Goal: Check status: Check status

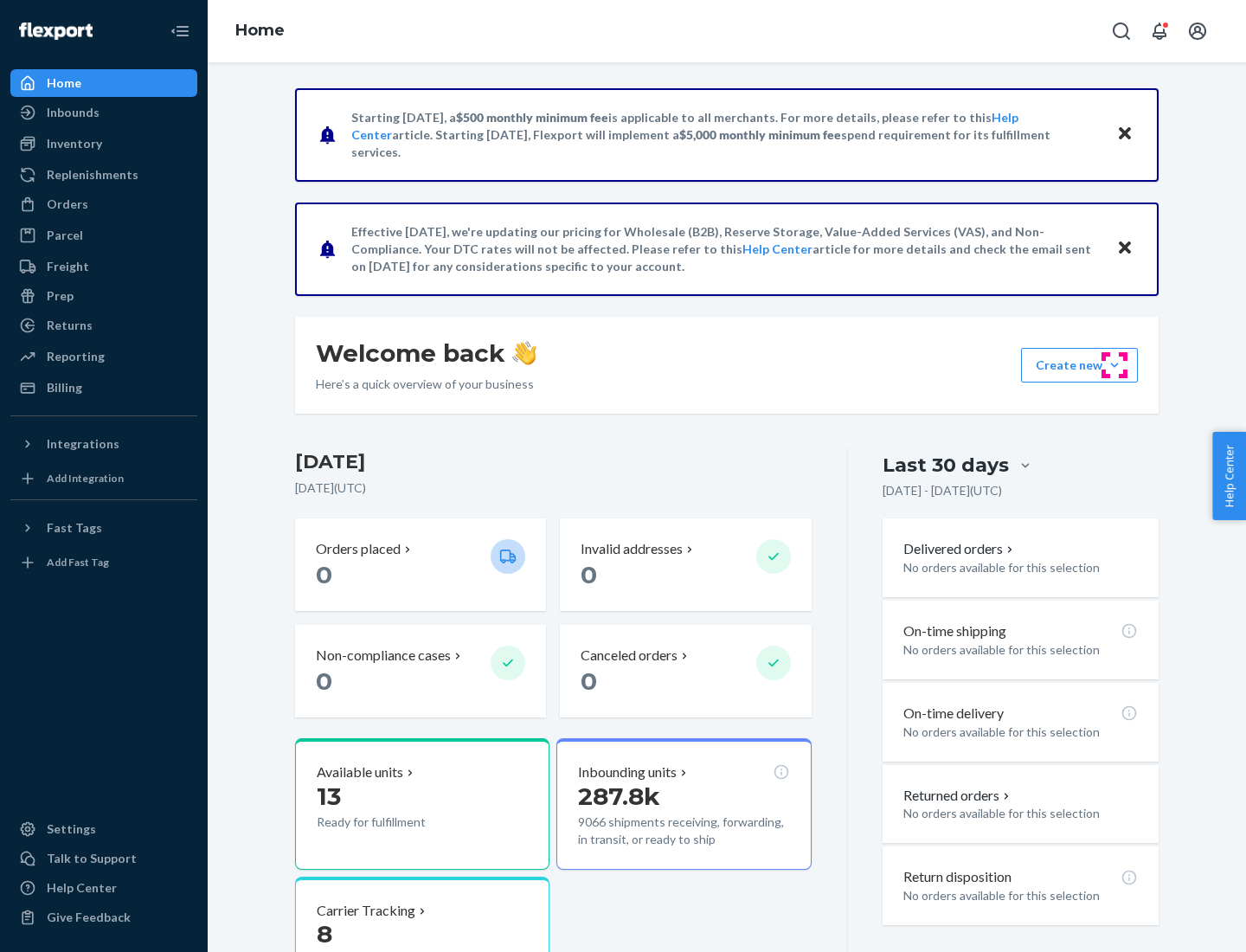
click at [1114, 365] on button "Create new Create new inbound Create new order Create new product" at bounding box center [1079, 365] width 117 height 35
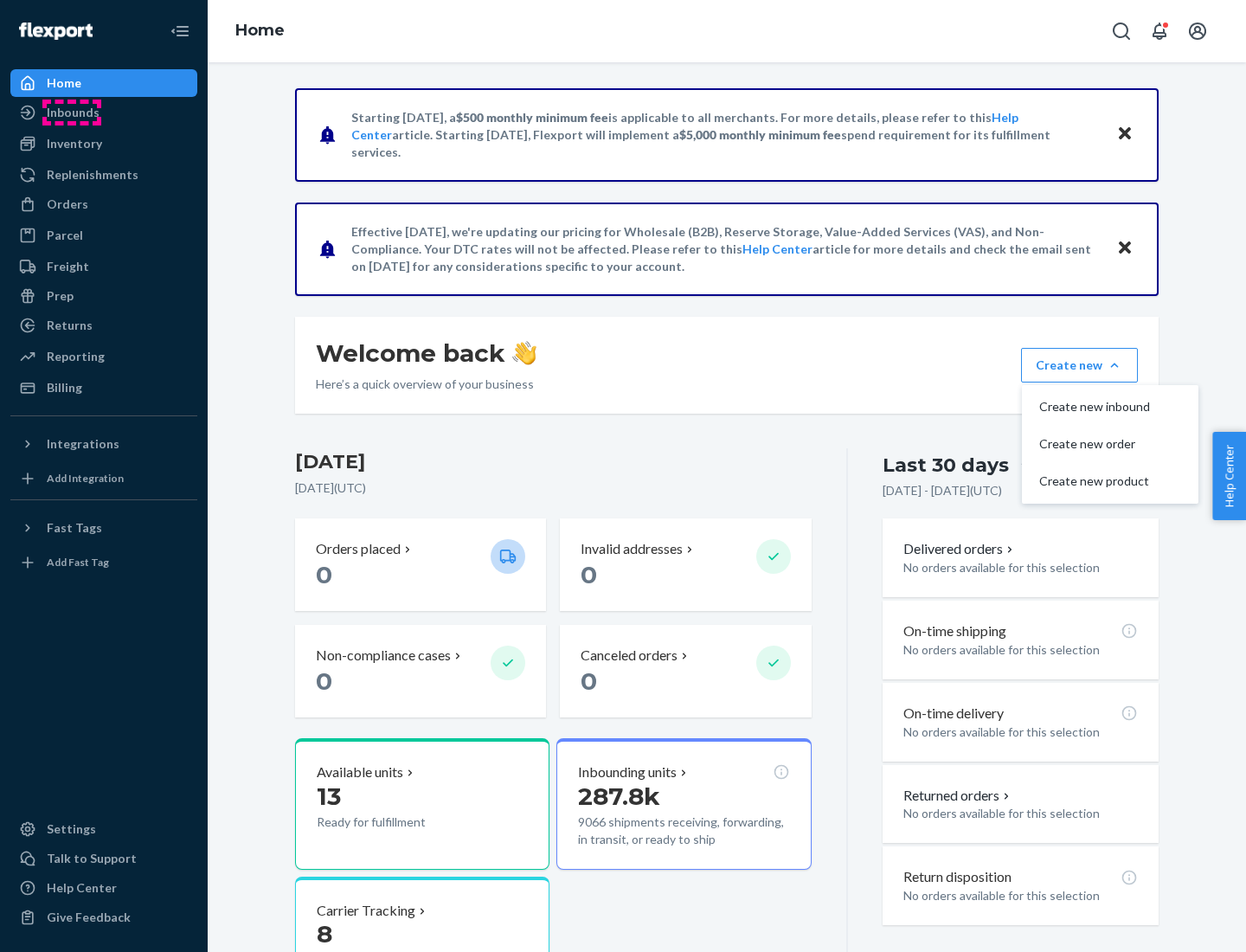
click at [72, 113] on div "Inbounds" at bounding box center [73, 113] width 53 height 17
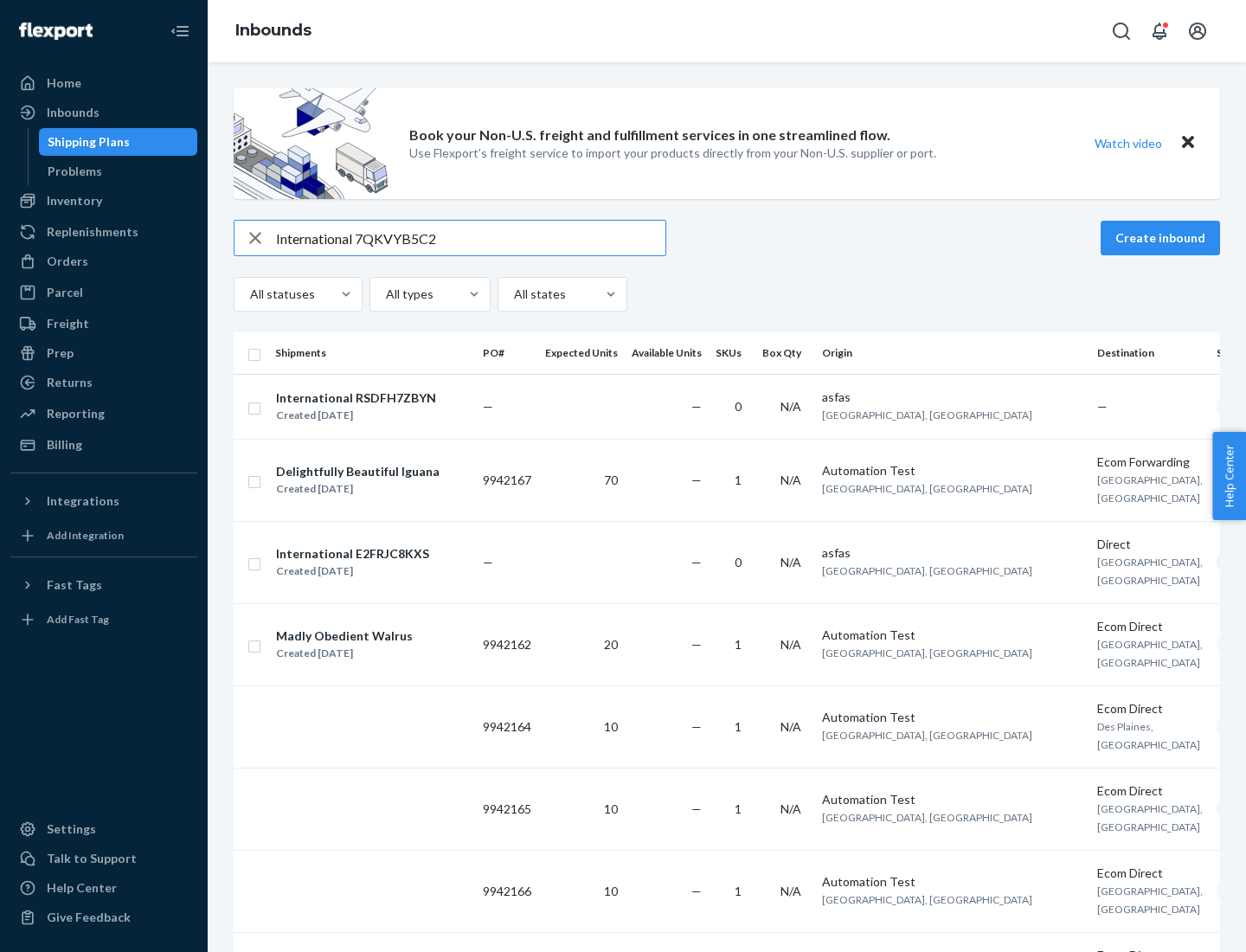
type input "International 7QKVYB5C29"
click at [383, 407] on div "Created [DATE]" at bounding box center [356, 415] width 160 height 17
